Goal: Task Accomplishment & Management: Manage account settings

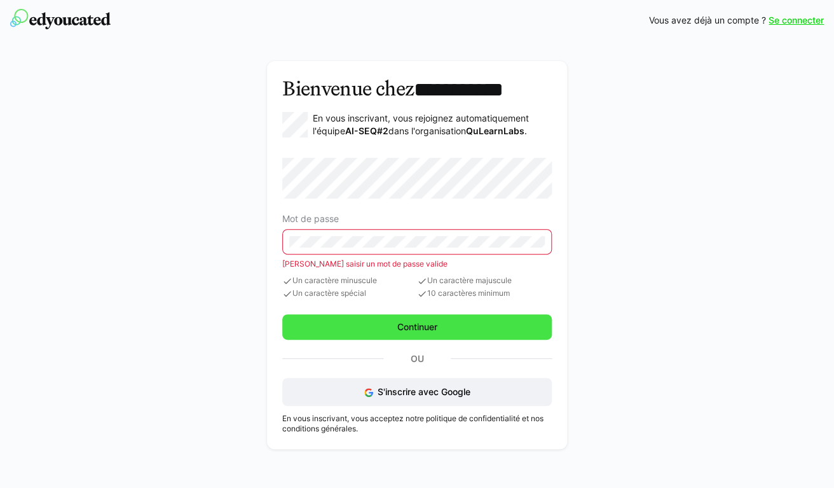
click at [399, 303] on form "Mot de passe Veuillez saisir un mot de passe valide Un caractère minuscule Un c…" at bounding box center [417, 249] width 270 height 182
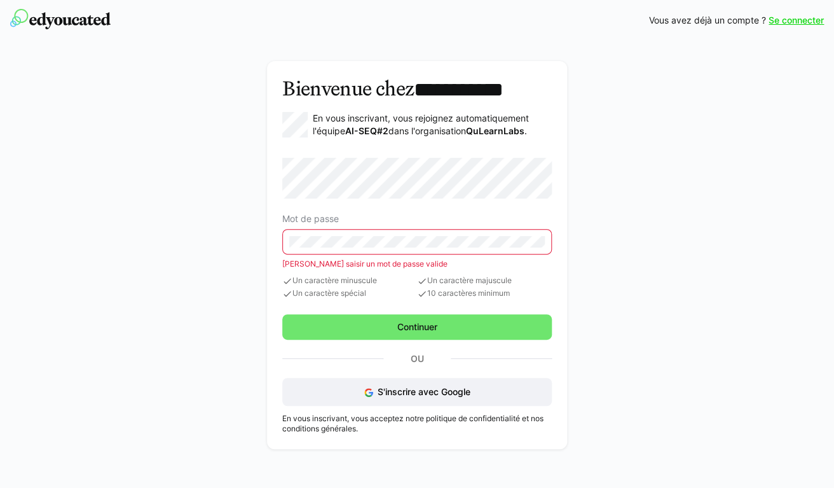
click at [395, 249] on eds-input at bounding box center [417, 241] width 270 height 25
click at [336, 252] on eds-input at bounding box center [417, 241] width 270 height 25
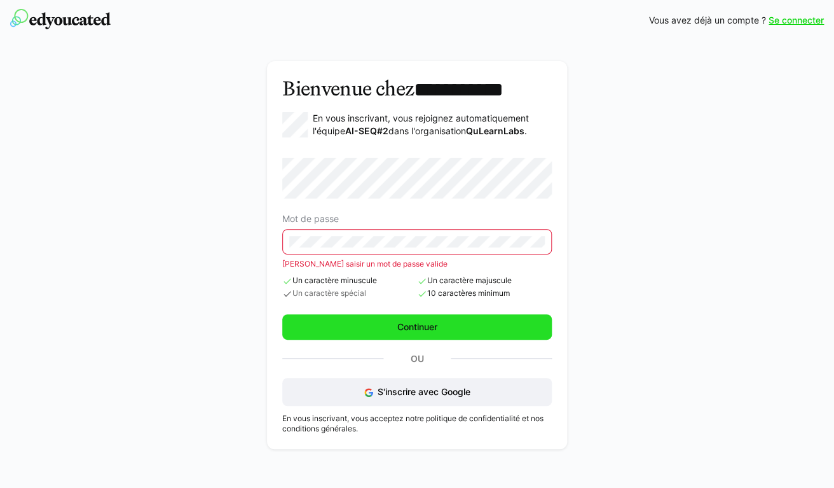
click at [379, 336] on span "Continuer" at bounding box center [417, 326] width 270 height 25
click at [377, 326] on span "Continuer" at bounding box center [417, 326] width 270 height 25
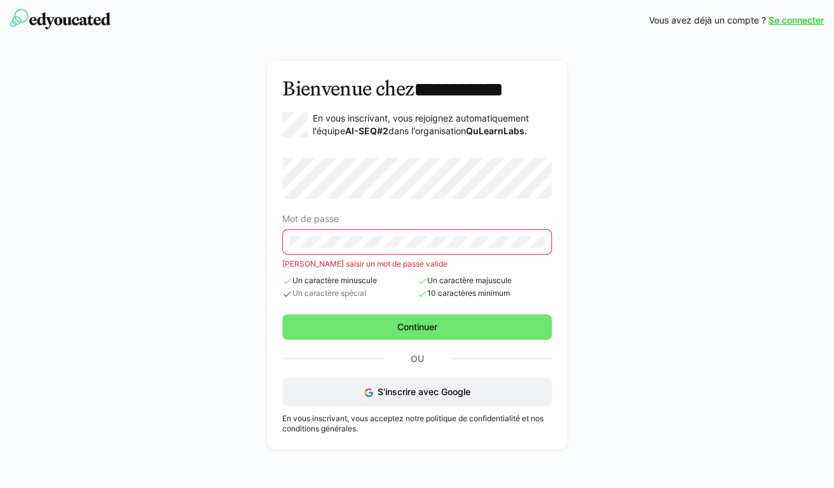
click at [385, 251] on eds-input at bounding box center [417, 241] width 270 height 25
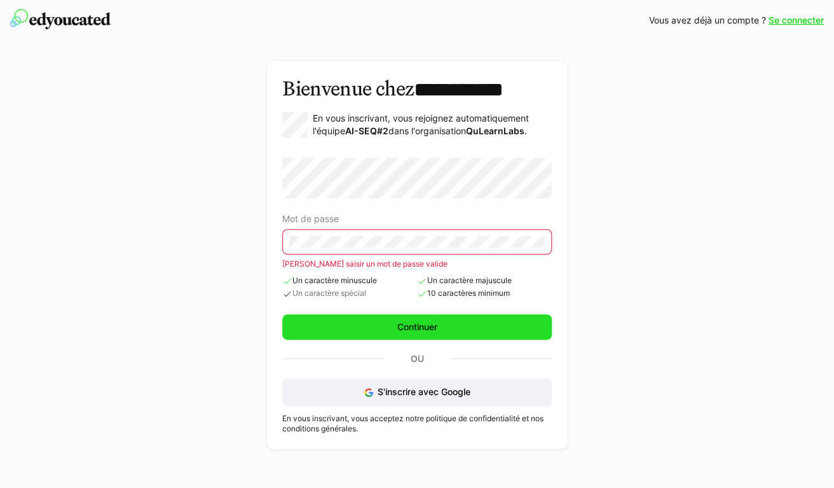
click at [428, 321] on span "Continuer" at bounding box center [418, 327] width 44 height 13
click at [446, 325] on span "Continuer" at bounding box center [417, 326] width 270 height 25
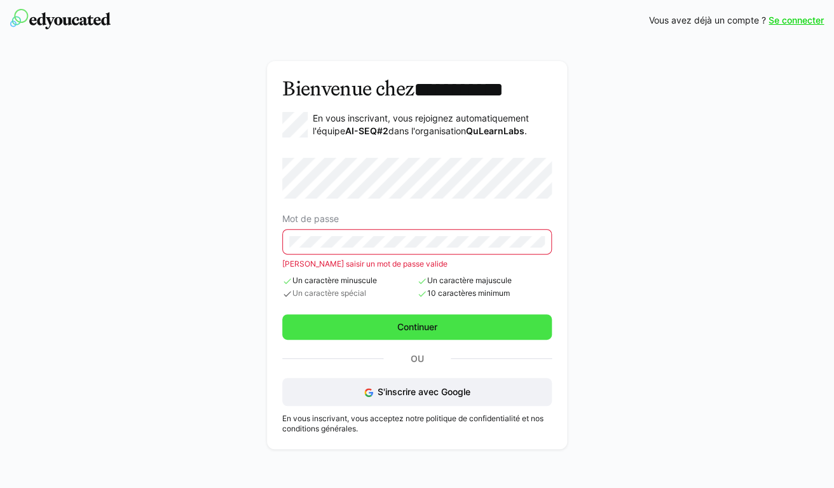
click at [415, 322] on span "Continuer" at bounding box center [418, 327] width 44 height 13
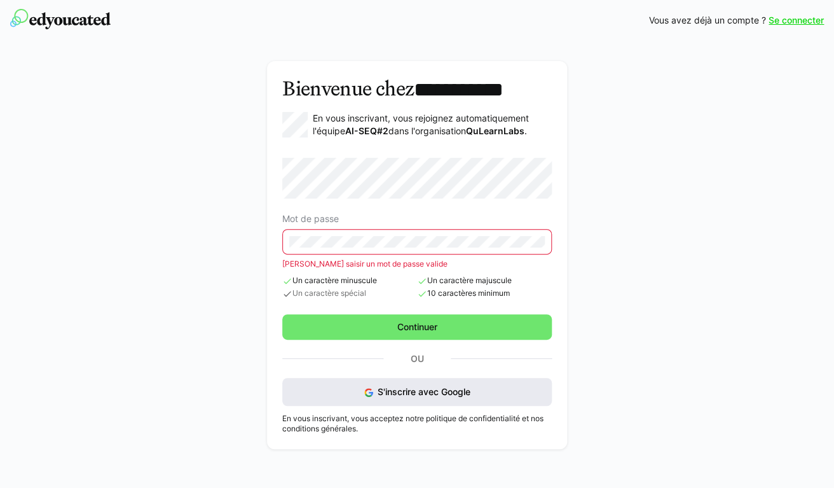
click at [394, 394] on span "S'inscrire avec Google" at bounding box center [424, 391] width 93 height 11
click at [793, 19] on link "Se connecter" at bounding box center [796, 20] width 55 height 13
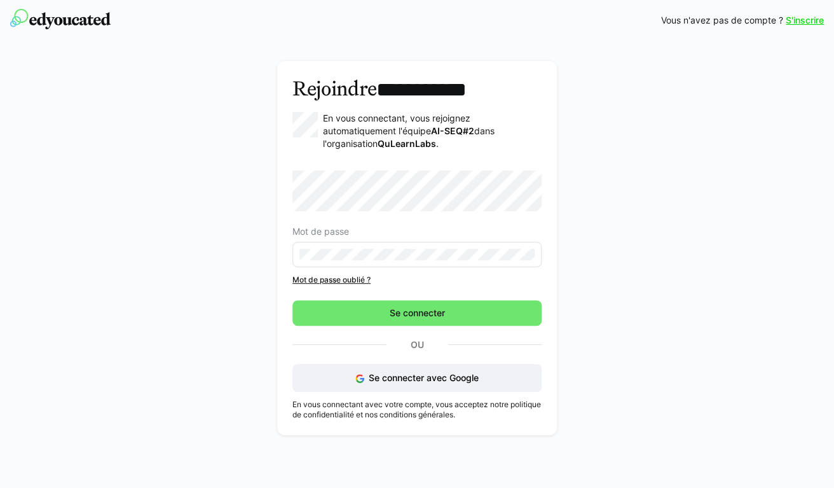
click at [335, 280] on link "Mot de passe oublié ?" at bounding box center [417, 280] width 249 height 10
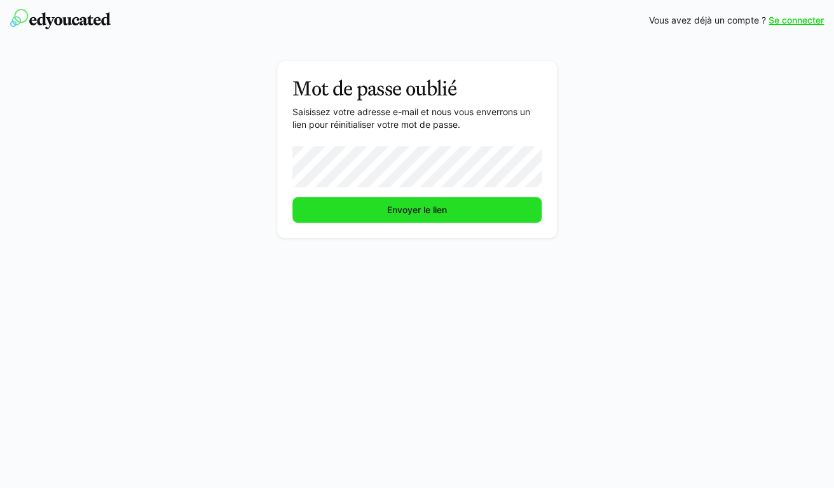
click at [404, 214] on span "Envoyer le lien" at bounding box center [417, 210] width 64 height 13
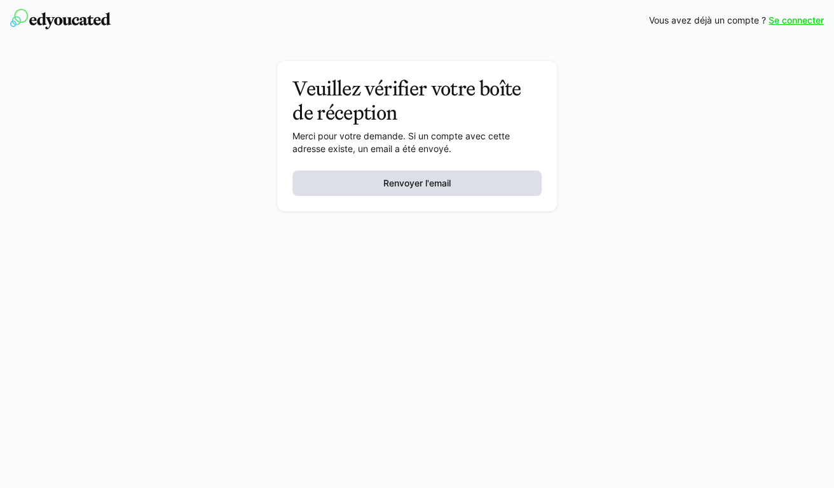
click at [403, 188] on span "Renvoyer l'email" at bounding box center [417, 183] width 71 height 13
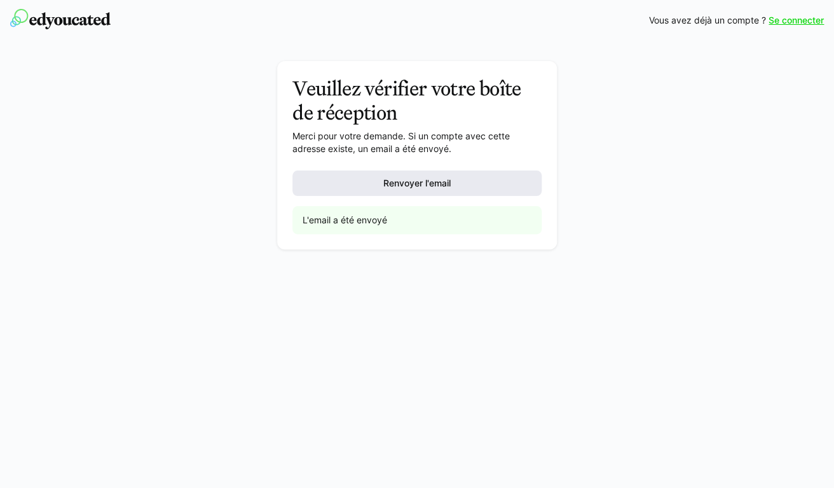
click at [432, 186] on span "Renvoyer l'email" at bounding box center [417, 183] width 71 height 13
click at [414, 189] on span "Renvoyer l'email" at bounding box center [417, 183] width 71 height 13
click at [794, 18] on link "Se connecter" at bounding box center [796, 20] width 55 height 13
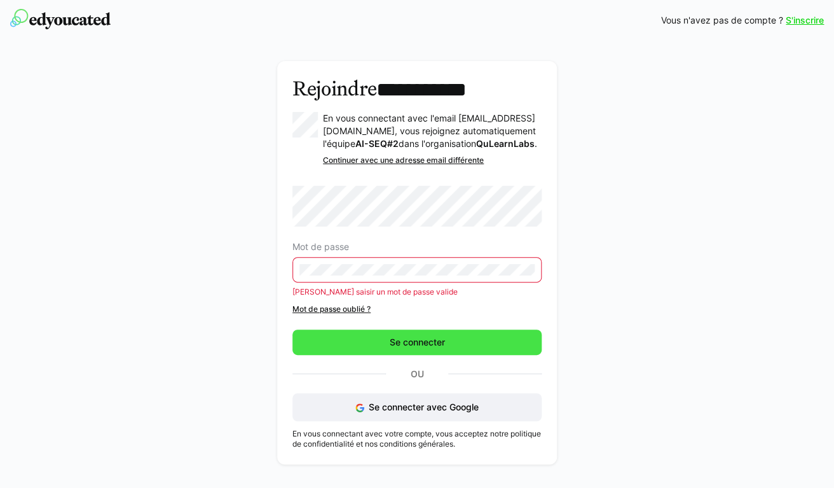
click at [392, 341] on form "Mot de passe Veuillez saisir un mot de passe valide Mot de passe oublié ? Se co…" at bounding box center [417, 270] width 249 height 169
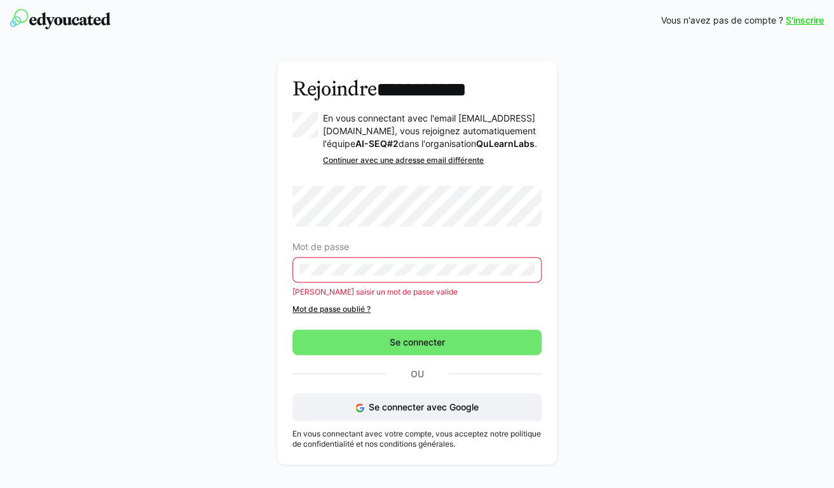
click at [370, 271] on eds-input at bounding box center [417, 269] width 249 height 25
click at [338, 314] on link "Mot de passe oublié ?" at bounding box center [417, 309] width 249 height 10
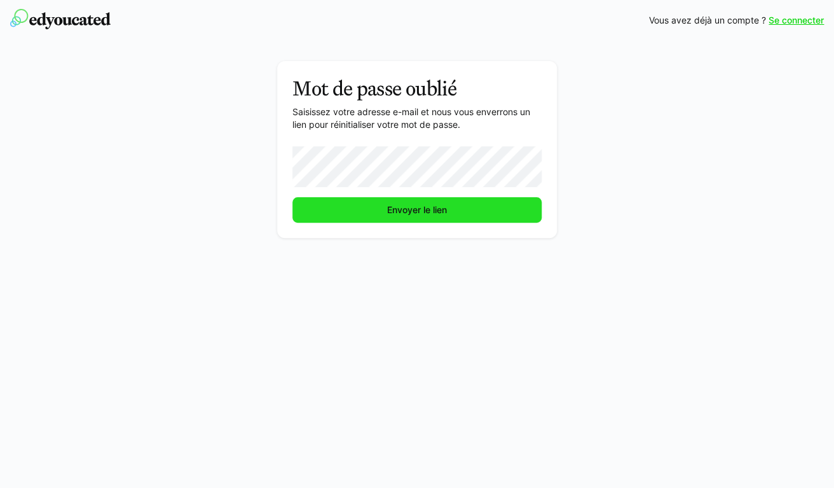
click at [430, 217] on span "Envoyer le lien" at bounding box center [417, 209] width 249 height 25
